Goal: Information Seeking & Learning: Learn about a topic

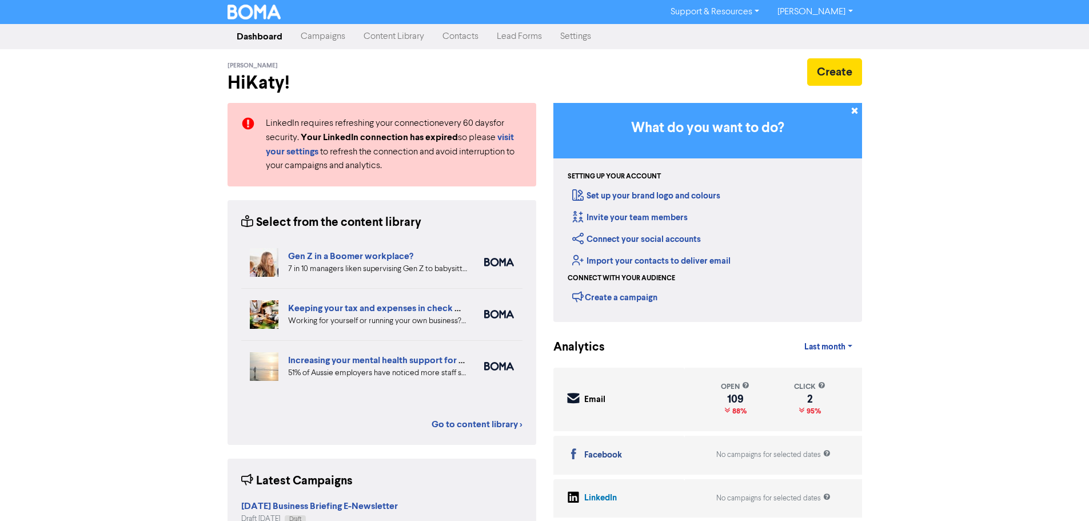
click at [389, 42] on link "Content Library" at bounding box center [394, 36] width 79 height 23
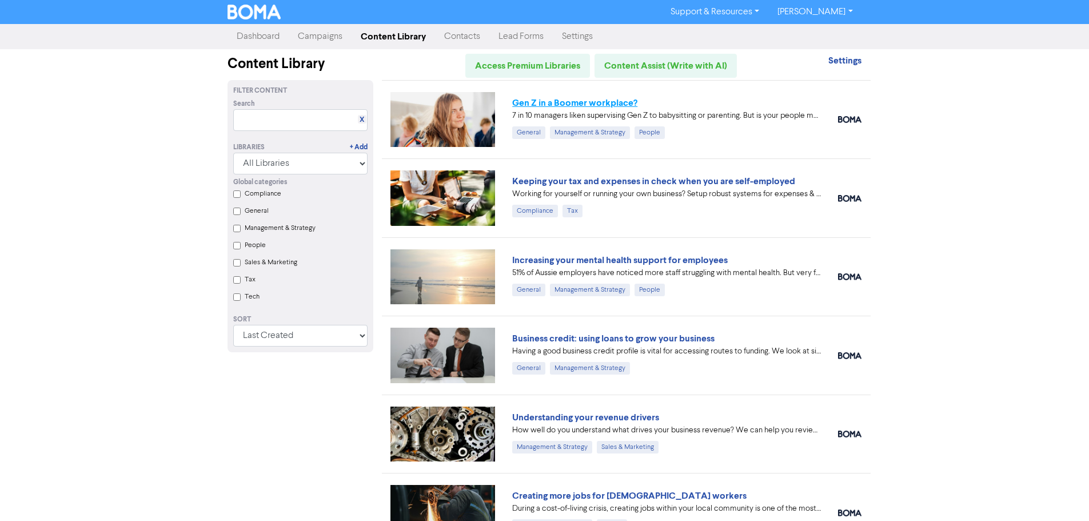
click at [546, 101] on link "Gen Z in a Boomer workplace?" at bounding box center [574, 102] width 125 height 11
